Goal: Find specific page/section: Find specific page/section

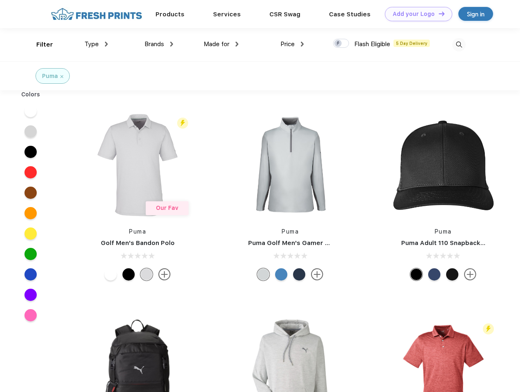
scroll to position [0, 0]
click at [415, 14] on link "Add your Logo Design Tool" at bounding box center [418, 14] width 67 height 14
click at [0, 0] on div "Design Tool" at bounding box center [0, 0] width 0 height 0
click at [438, 13] on link "Add your Logo Design Tool" at bounding box center [418, 14] width 67 height 14
click at [39, 44] on div "Filter" at bounding box center [44, 44] width 17 height 9
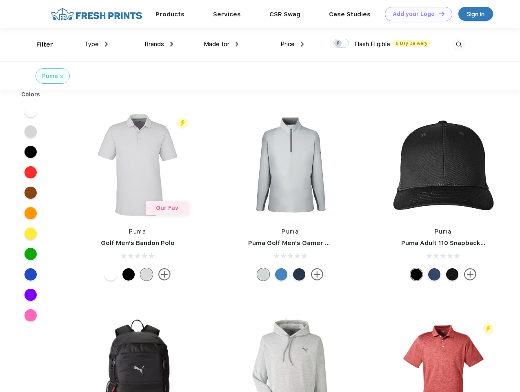
click at [96, 44] on span "Type" at bounding box center [91, 43] width 14 height 7
click at [159, 44] on span "Brands" at bounding box center [154, 43] width 20 height 7
click at [221, 44] on span "Made for" at bounding box center [217, 43] width 26 height 7
click at [292, 44] on span "Price" at bounding box center [287, 43] width 14 height 7
click at [341, 44] on div at bounding box center [341, 43] width 16 height 9
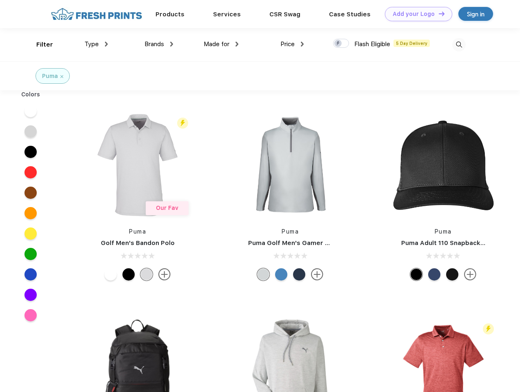
click at [338, 44] on input "checkbox" at bounding box center [335, 40] width 5 height 5
click at [458, 44] on img at bounding box center [458, 44] width 13 height 13
